Goal: Transaction & Acquisition: Book appointment/travel/reservation

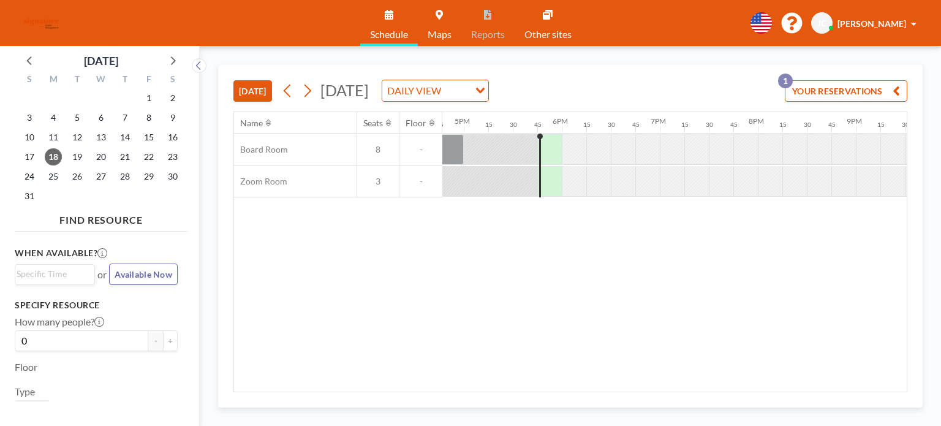
scroll to position [0, 1715]
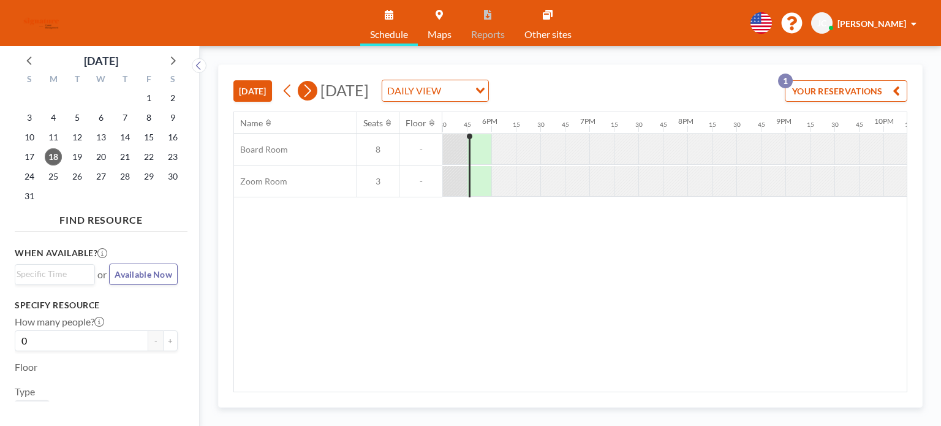
click at [300, 84] on div "[DATE] DAILY VIEW Loading..." at bounding box center [383, 91] width 211 height 22
click at [312, 88] on icon at bounding box center [307, 90] width 12 height 18
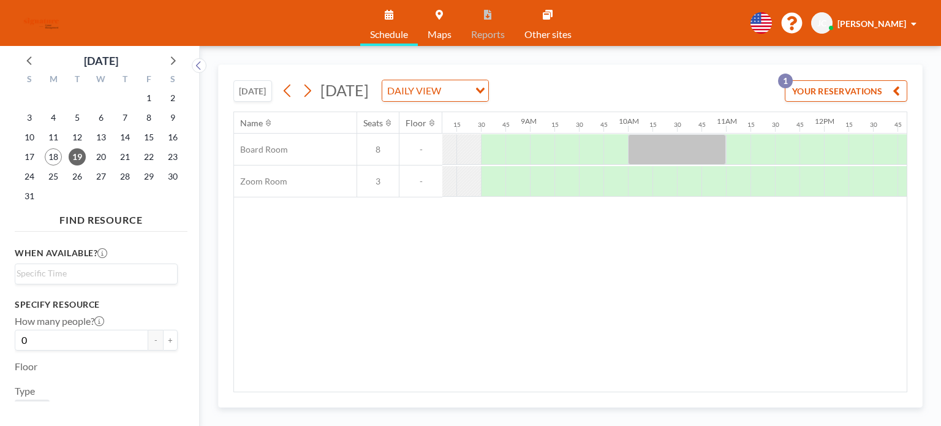
scroll to position [0, 833]
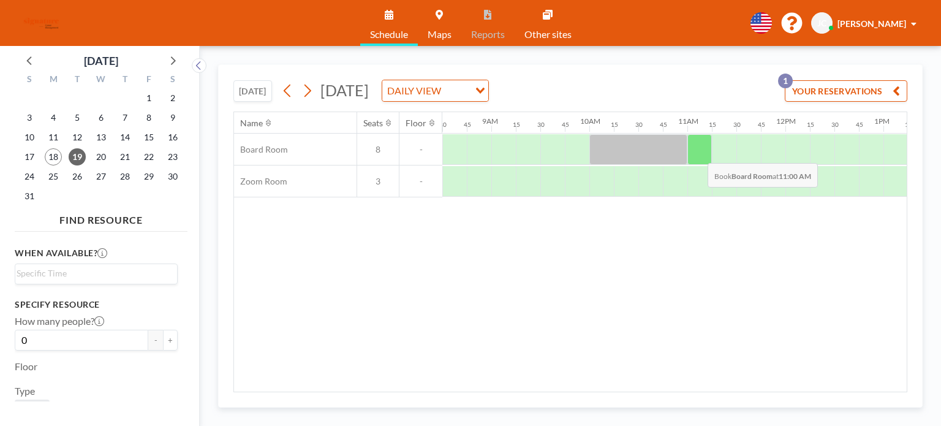
click at [698, 153] on div at bounding box center [699, 149] width 25 height 31
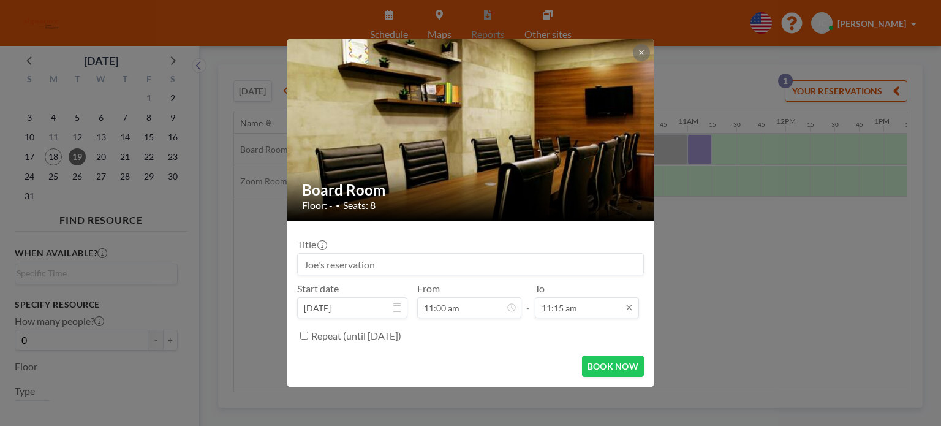
click at [559, 302] on input "11:15 am" at bounding box center [587, 307] width 104 height 21
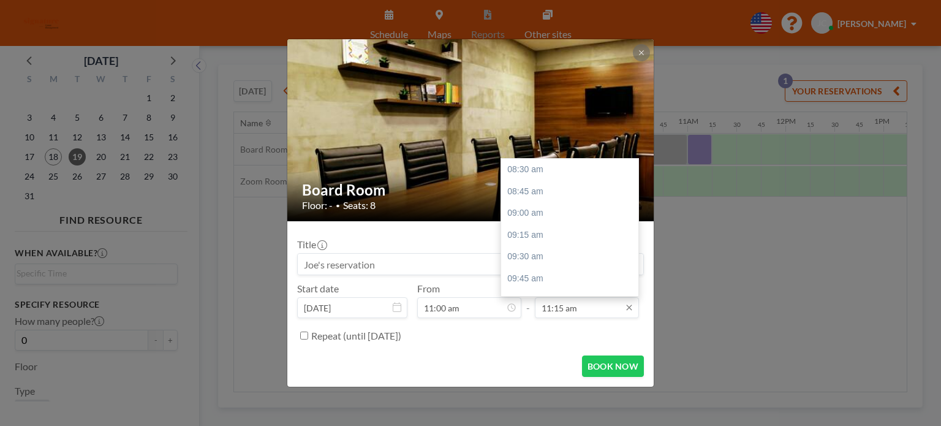
scroll to position [240, 0]
click at [564, 214] on div "11:45 am" at bounding box center [572, 213] width 143 height 22
click at [564, 214] on div "Board Room Floor: - • Seats: 8 Title Start date [DATE] From 11:00 am - To 11:45…" at bounding box center [471, 213] width 368 height 349
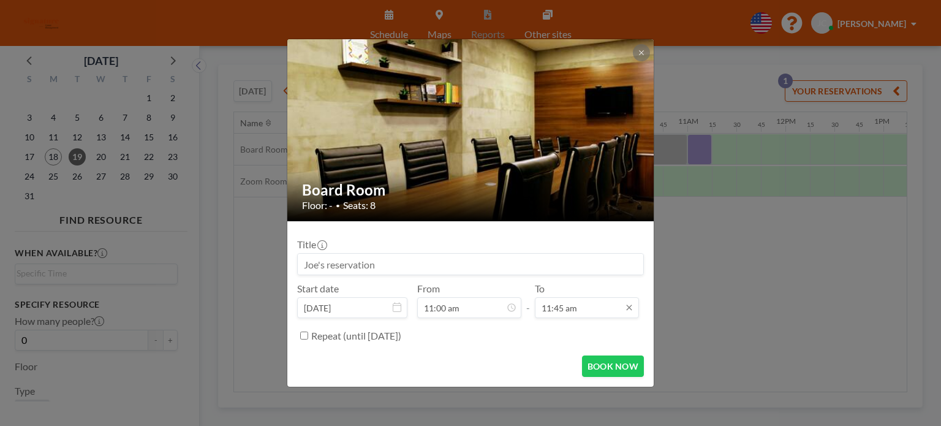
click at [572, 297] on input "11:45 am" at bounding box center [587, 307] width 104 height 21
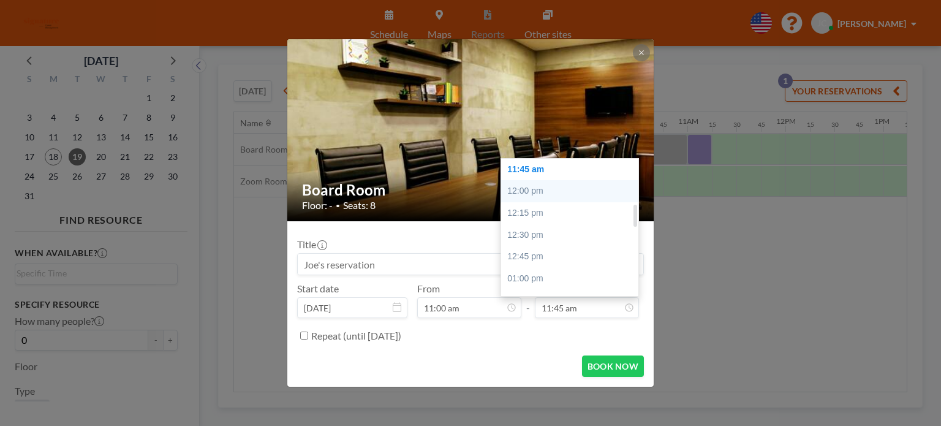
scroll to position [161, 0]
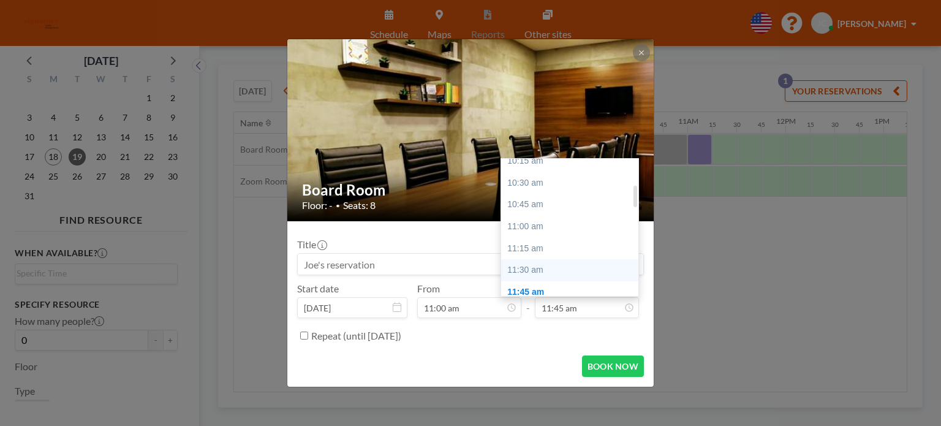
click at [549, 272] on div "11:30 am" at bounding box center [572, 270] width 143 height 22
type input "11:30 am"
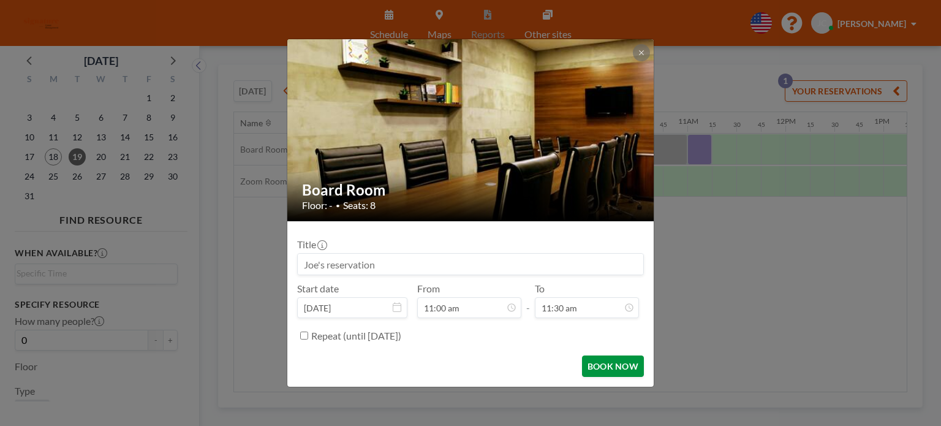
scroll to position [262, 0]
click at [619, 368] on button "BOOK NOW" at bounding box center [613, 365] width 62 height 21
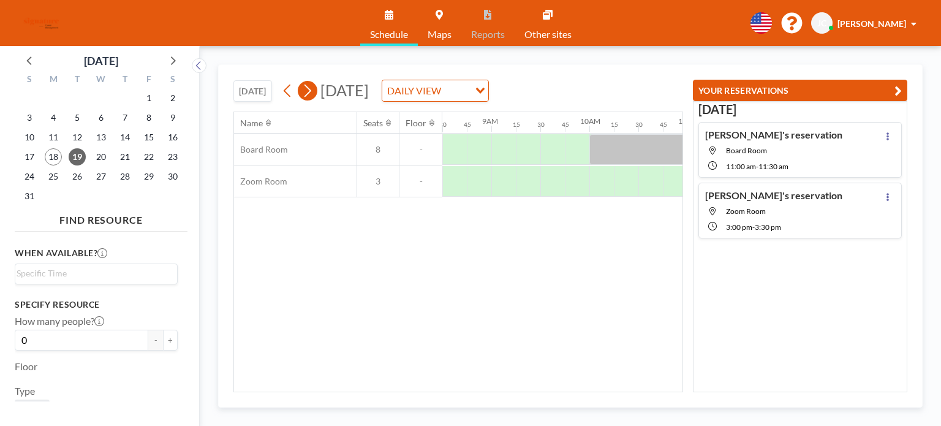
click at [311, 95] on icon at bounding box center [307, 90] width 12 height 18
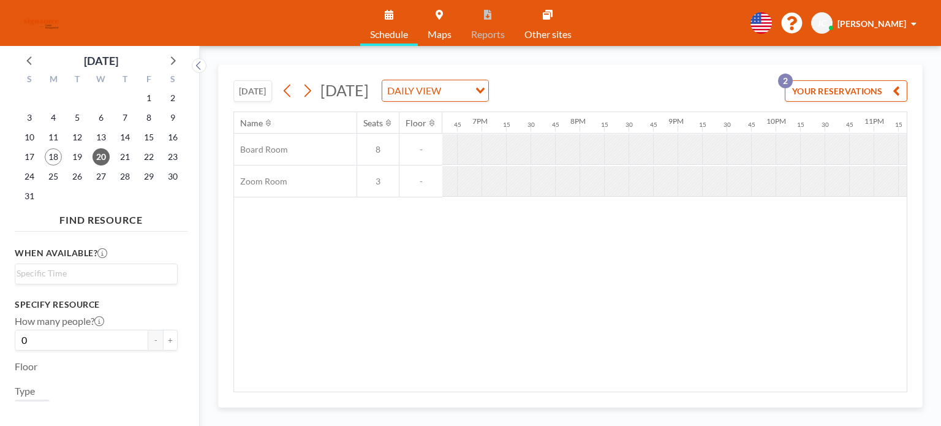
scroll to position [0, 1845]
click at [297, 85] on div "[DATE] DAILY VIEW Loading..." at bounding box center [383, 91] width 211 height 22
click at [297, 85] on button at bounding box center [288, 91] width 20 height 20
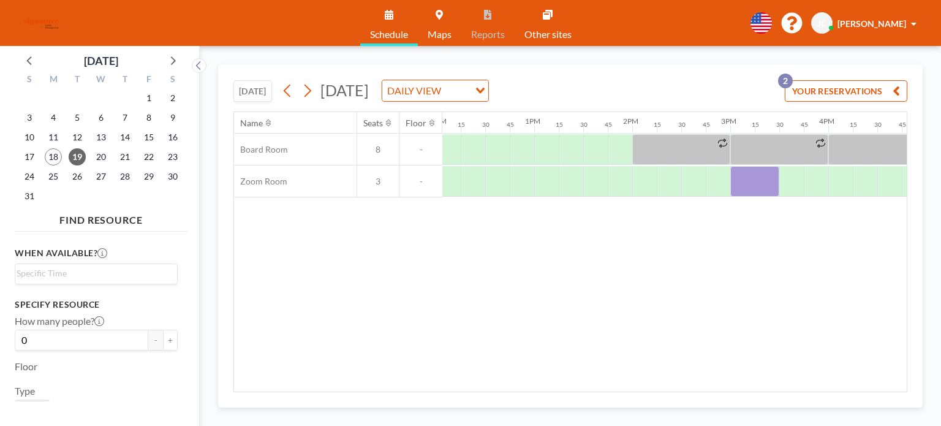
scroll to position [0, 1190]
click at [699, 386] on div "Name Seats Floor 12AM 15 30 45 1AM 15 30 45 2AM 15 30 45 3AM 15 30 45 4AM 15 30…" at bounding box center [570, 251] width 673 height 279
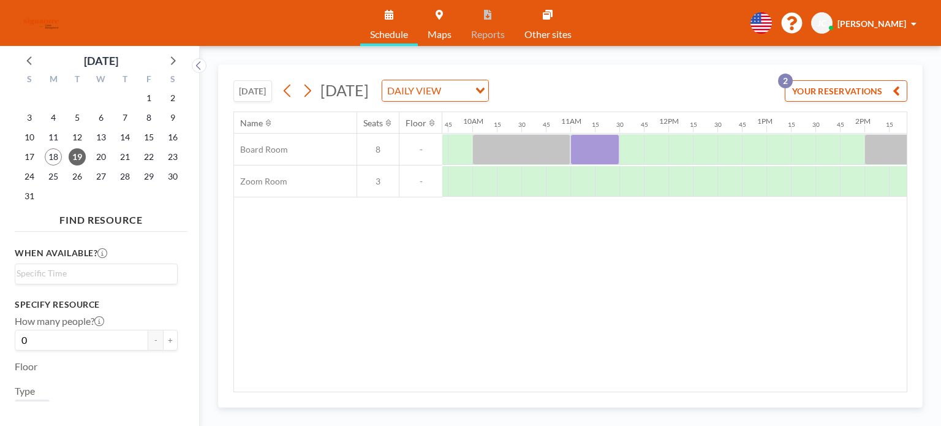
scroll to position [0, 940]
